Goal: Transaction & Acquisition: Book appointment/travel/reservation

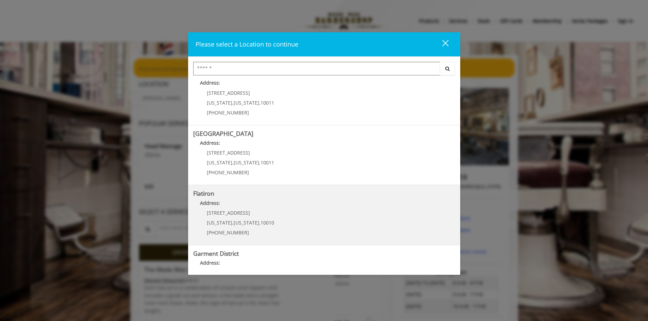
scroll to position [40, 0]
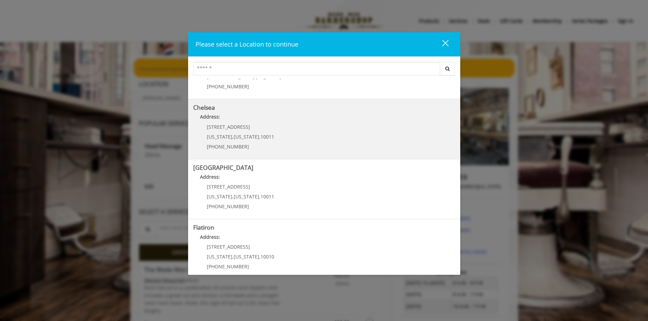
click at [302, 139] on link "Chelsea Address: [STREET_ADDRESS][US_STATE][US_STATE] (917) 639-3902" at bounding box center [324, 129] width 262 height 50
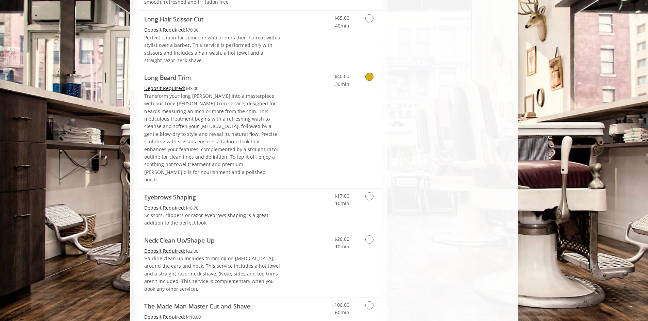
scroll to position [987, 0]
click at [310, 231] on link "Discounted Price" at bounding box center [301, 264] width 40 height 66
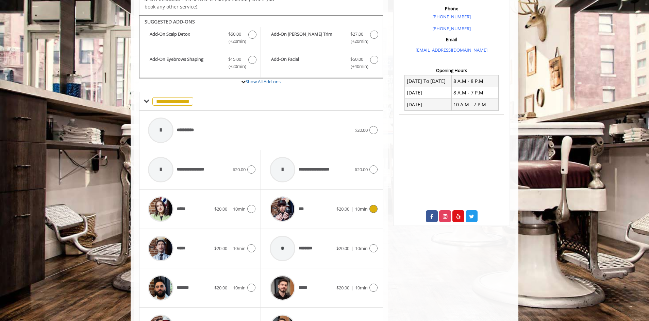
scroll to position [217, 0]
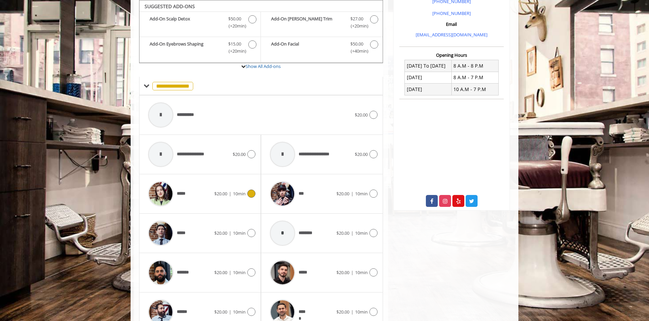
click at [252, 194] on icon at bounding box center [251, 194] width 8 height 8
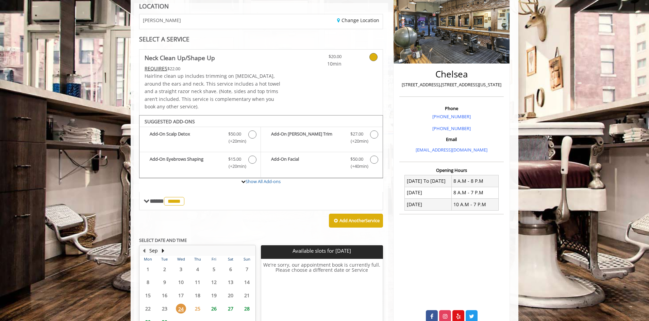
scroll to position [98, 0]
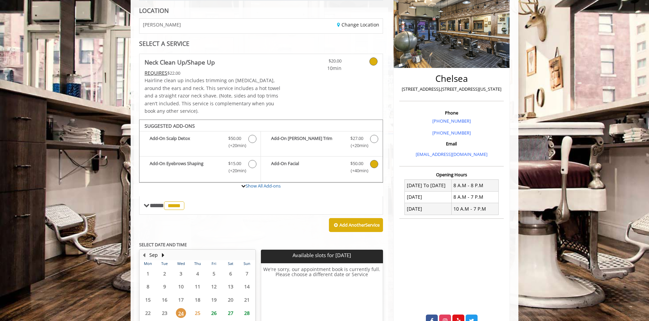
click at [369, 165] on span "Discounted Price $50.00 (+40min )" at bounding box center [356, 167] width 27 height 14
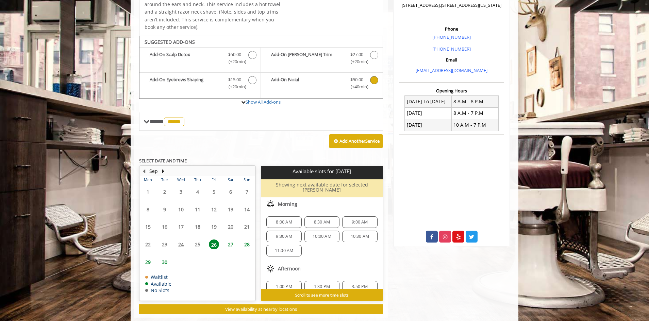
scroll to position [190, 0]
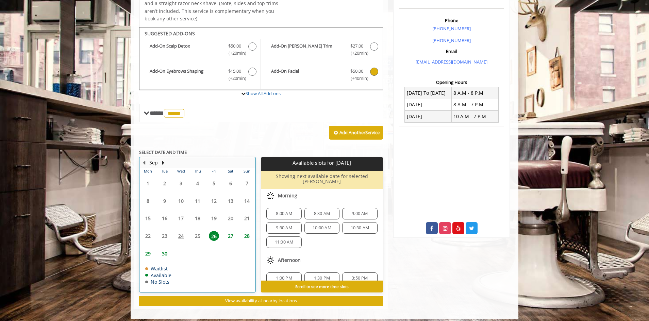
click at [197, 236] on table "Mon Tue Wed Thu Fri Sat Sun 1 2 3 4 5 6 7 8 9 10 11 12 13 14 15 16 17 18 19 20 …" at bounding box center [197, 230] width 115 height 125
click at [375, 71] on icon "Neck Clean Up/Shape Up Add-onS" at bounding box center [374, 72] width 8 height 8
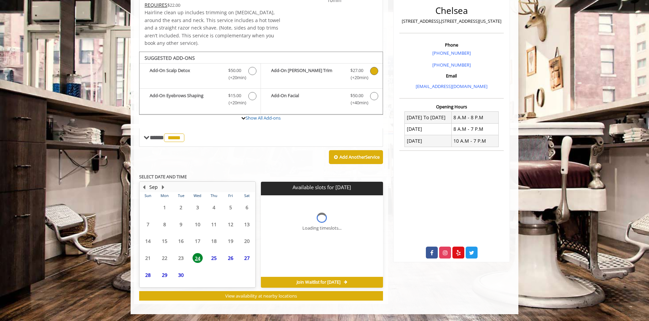
scroll to position [166, 0]
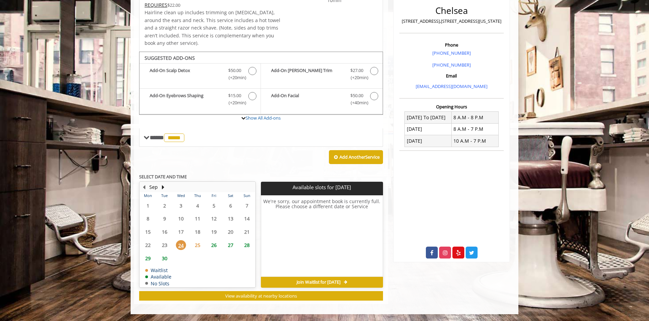
click at [196, 247] on span "25" at bounding box center [198, 246] width 10 height 10
click at [253, 163] on div "Add Another Service" at bounding box center [261, 157] width 244 height 21
click at [183, 246] on span "24" at bounding box center [181, 246] width 10 height 10
click at [368, 97] on span "Discounted Price $50.00 (+40min )" at bounding box center [356, 99] width 27 height 14
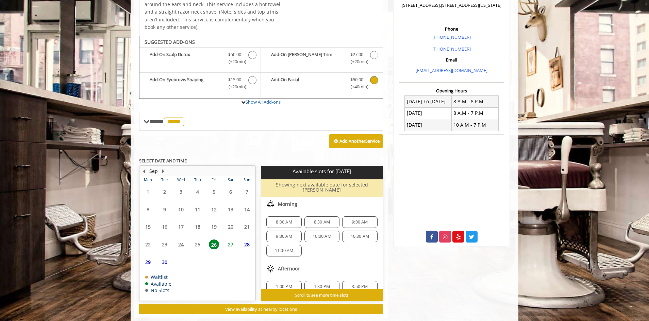
scroll to position [190, 0]
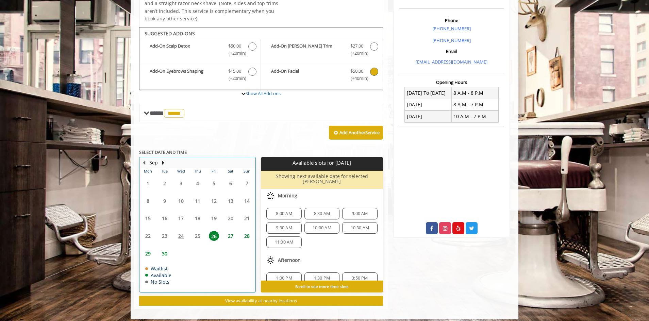
click at [197, 233] on table "Mon Tue Wed Thu Fri Sat Sun 1 2 3 4 5 6 7 8 9 10 11 12 13 14 15 16 17 18 19 20 …" at bounding box center [197, 230] width 115 height 125
click at [374, 75] on icon "Neck Clean Up/Shape Up Add-onS" at bounding box center [374, 72] width 8 height 8
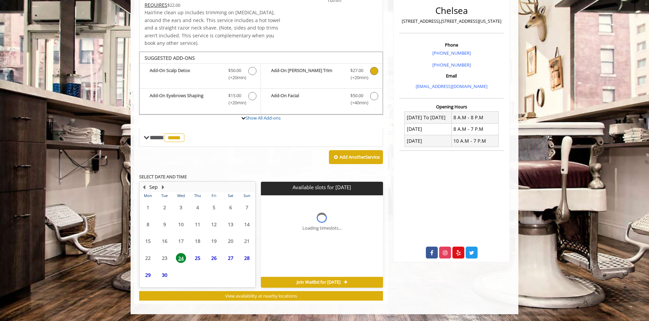
scroll to position [166, 0]
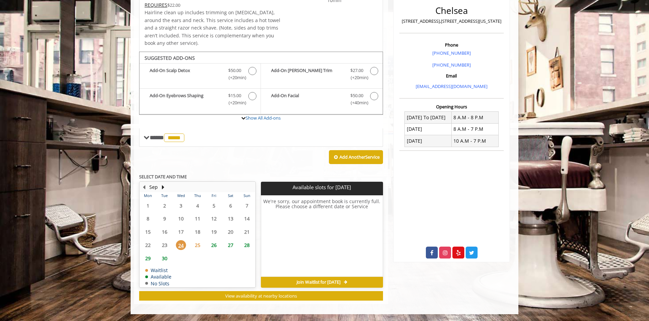
click at [251, 159] on div "Add Another Service" at bounding box center [261, 157] width 244 height 21
click at [249, 73] on icon "Neck Clean Up/Shape Up Add-onS" at bounding box center [252, 71] width 8 height 8
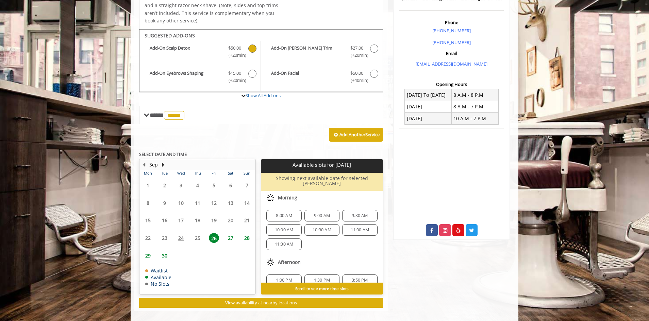
scroll to position [190, 0]
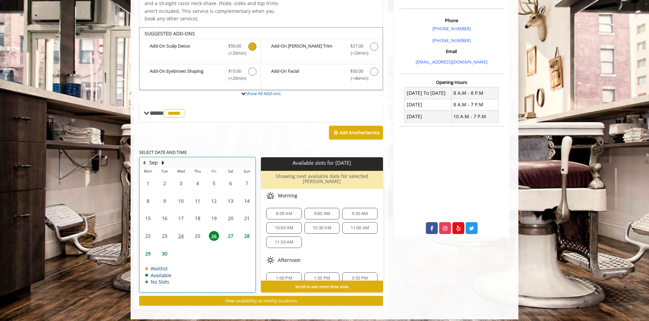
click at [179, 234] on table "Mon Tue Wed Thu Fri Sat Sun 1 2 3 4 5 6 7 8 9 10 11 12 13 14 15 16 17 18 19 20 …" at bounding box center [197, 230] width 115 height 125
click at [194, 234] on table "Mon Tue Wed Thu Fri Sat Sun 1 2 3 4 5 6 7 8 9 10 11 12 13 14 15 16 17 18 19 20 …" at bounding box center [197, 230] width 115 height 125
click at [248, 135] on div "Add Another Service" at bounding box center [261, 132] width 244 height 21
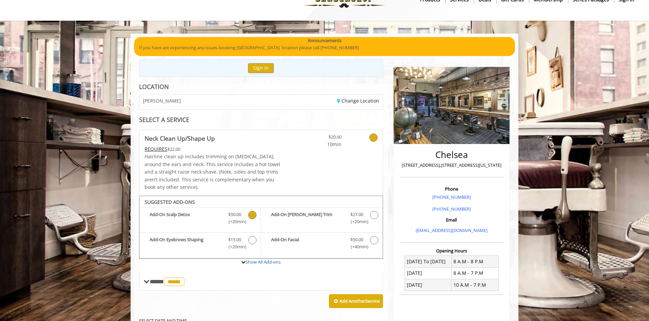
scroll to position [0, 0]
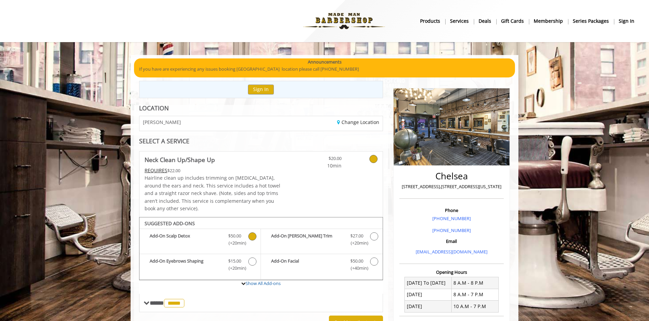
click at [249, 238] on icon "Neck Clean Up/Shape Up Add-onS" at bounding box center [252, 237] width 8 height 8
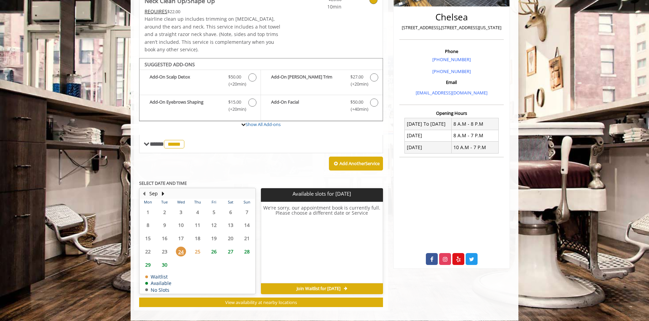
scroll to position [166, 0]
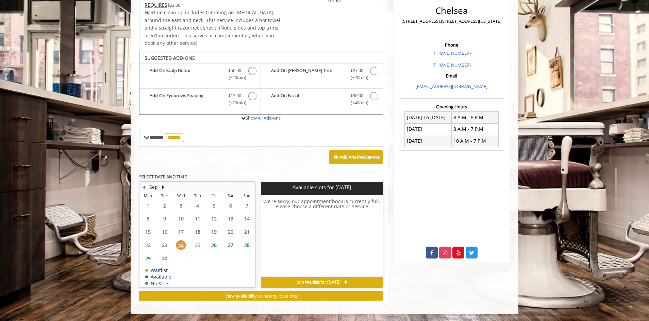
click at [321, 283] on span "Join Waitlist for Wed, Sep 24 2025" at bounding box center [319, 282] width 44 height 5
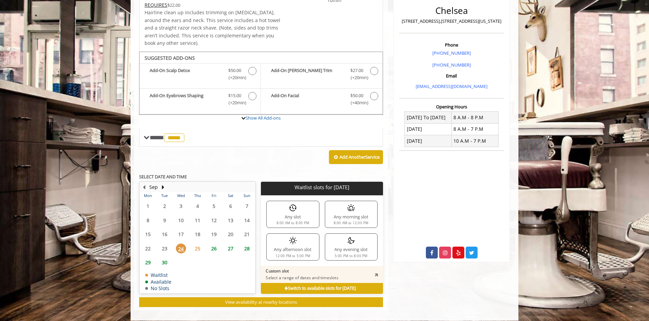
click at [264, 165] on div "Add Another Service" at bounding box center [261, 157] width 244 height 21
click at [261, 159] on div "Add Another Service" at bounding box center [261, 157] width 244 height 21
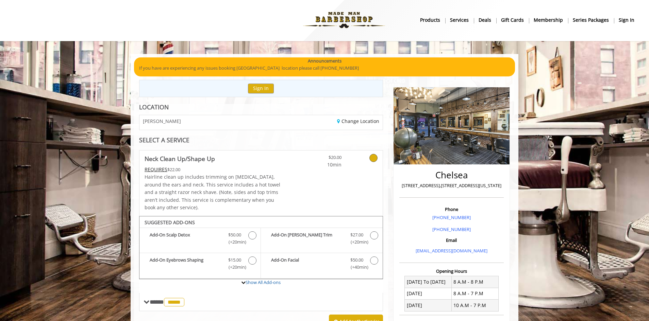
scroll to position [0, 0]
